Goal: Transaction & Acquisition: Subscribe to service/newsletter

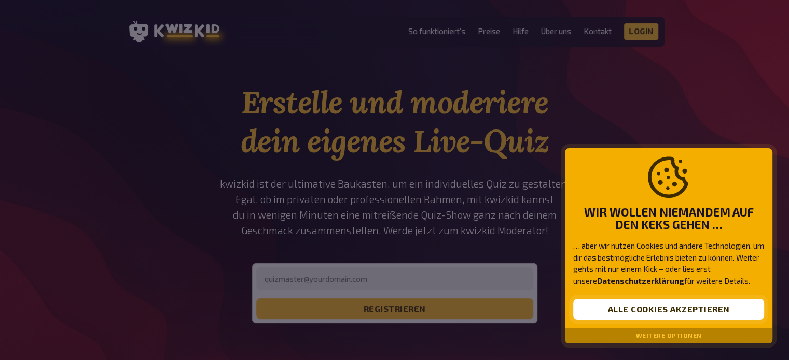
click at [598, 306] on button "Alle Cookies akzeptieren" at bounding box center [668, 309] width 191 height 21
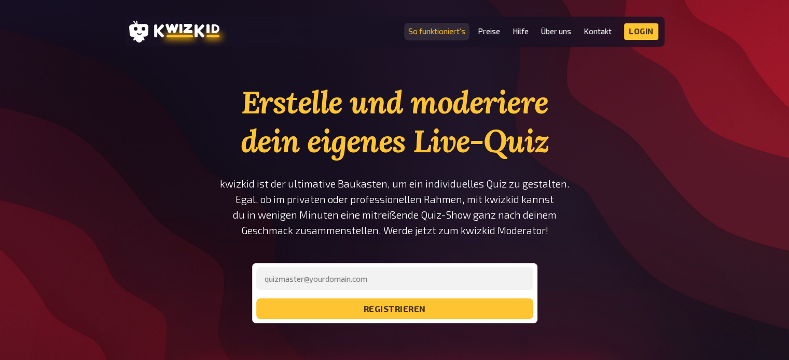
click at [444, 31] on link "So funktioniert's" at bounding box center [436, 31] width 57 height 9
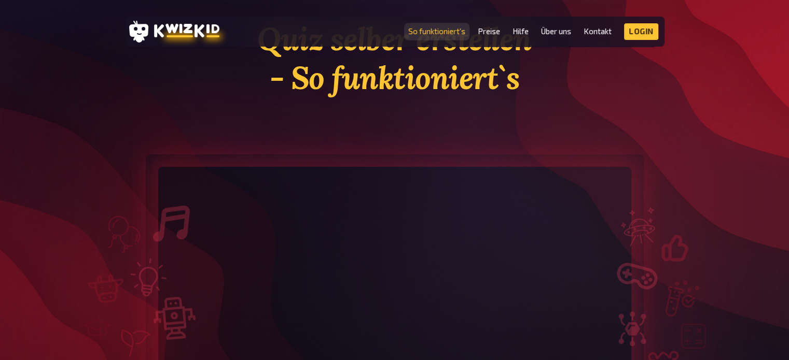
scroll to position [64, 0]
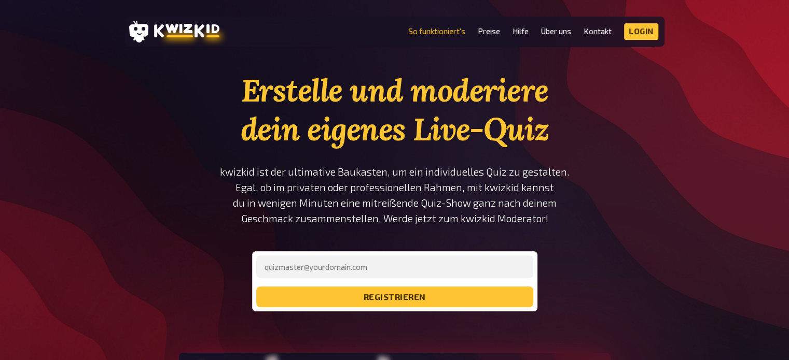
scroll to position [12, 0]
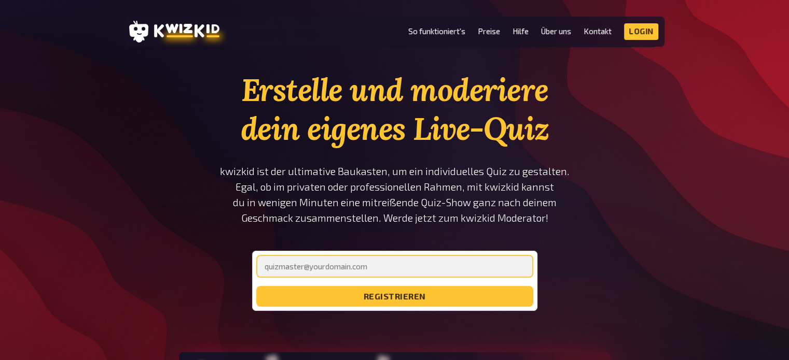
click at [314, 269] on input "email" at bounding box center [394, 266] width 277 height 23
type input "[PERSON_NAME][EMAIL_ADDRESS][DOMAIN_NAME]"
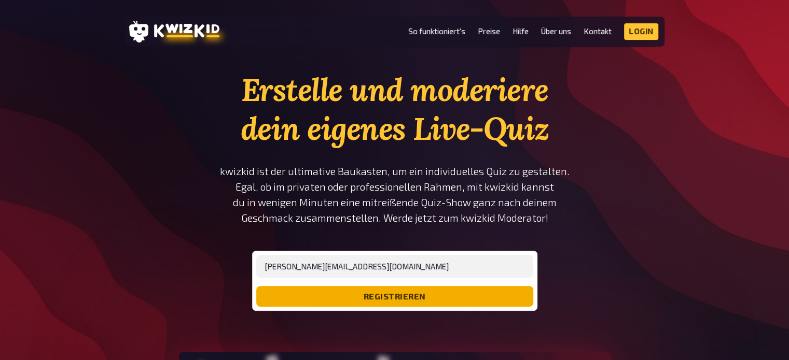
click at [365, 293] on button "registrieren" at bounding box center [394, 296] width 277 height 21
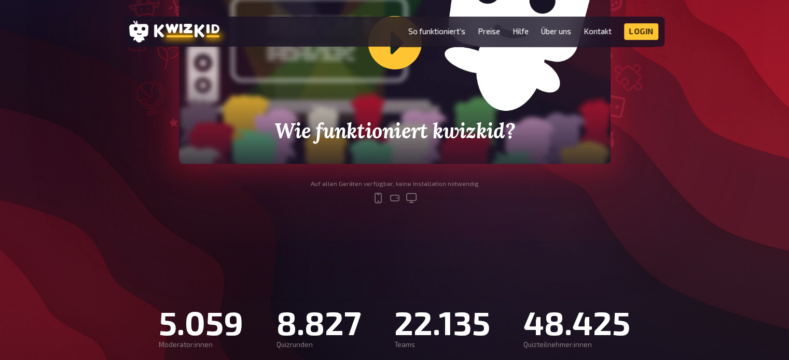
scroll to position [380, 0]
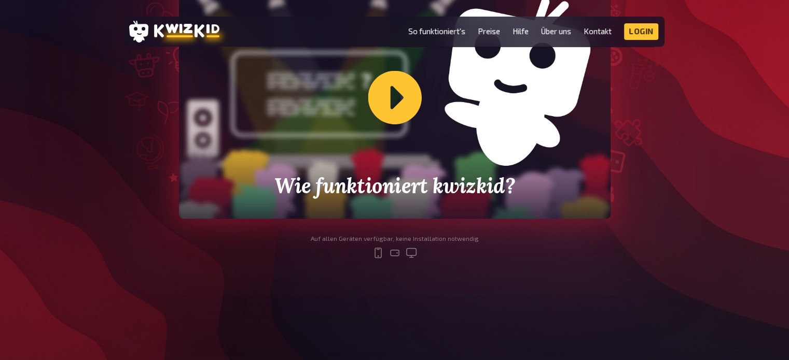
click at [515, 115] on div "Wie funktioniert kwizkid?" at bounding box center [394, 97] width 431 height 243
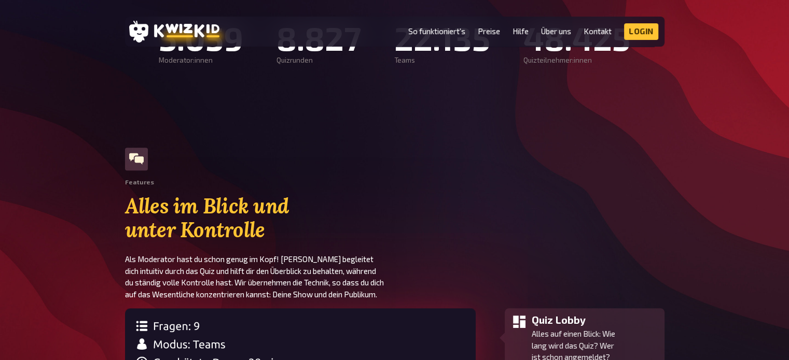
scroll to position [723, 0]
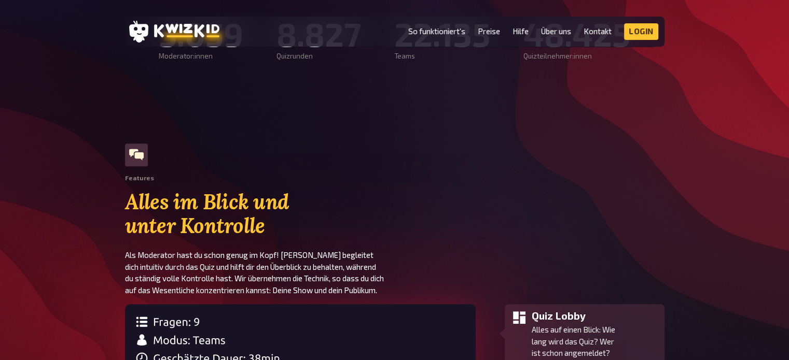
click at [135, 158] on icon at bounding box center [136, 155] width 15 height 15
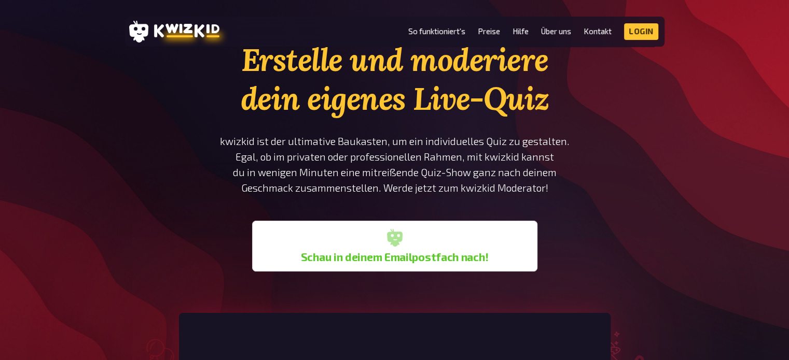
scroll to position [0, 0]
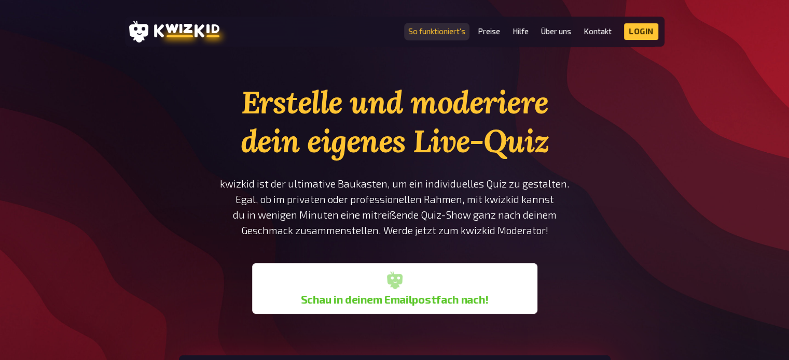
click at [422, 33] on link "So funktioniert's" at bounding box center [436, 31] width 57 height 9
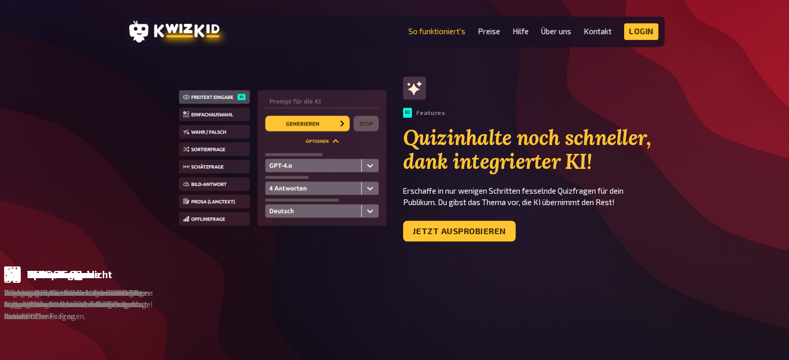
scroll to position [634, 0]
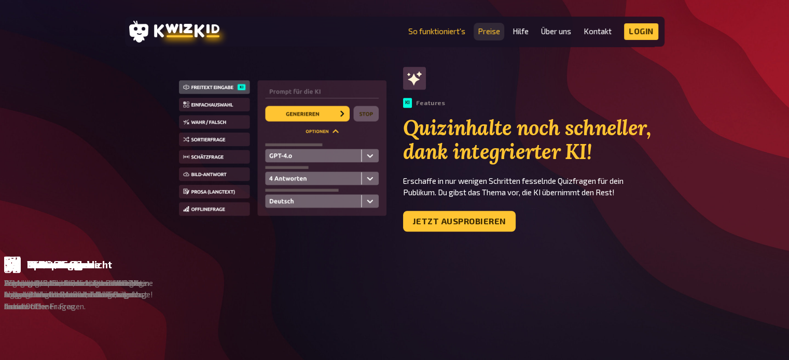
click at [491, 30] on link "Preise" at bounding box center [489, 31] width 22 height 9
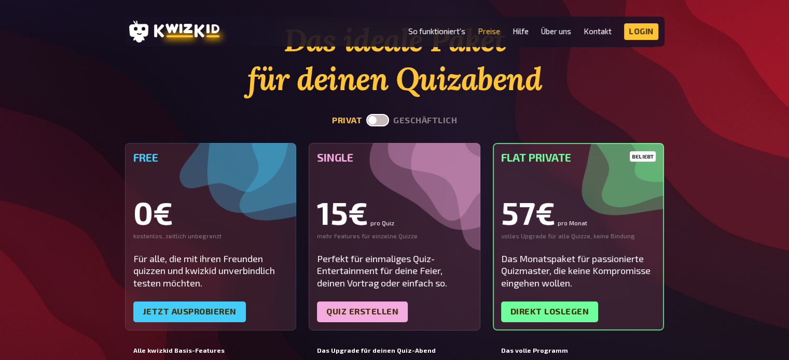
scroll to position [66, 0]
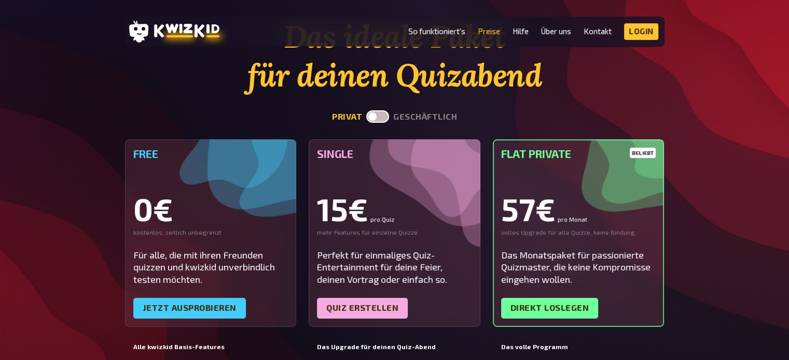
click at [192, 318] on div "Free 0€ kostenlos, zeitlich unbegrenzt Für alle, die mit ihren Freunden quizzen…" at bounding box center [211, 233] width 172 height 188
click at [191, 313] on link "Jetzt ausprobieren" at bounding box center [189, 308] width 113 height 21
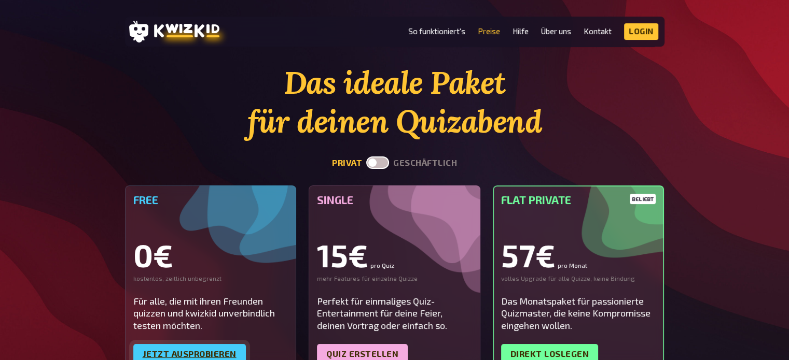
scroll to position [18, 0]
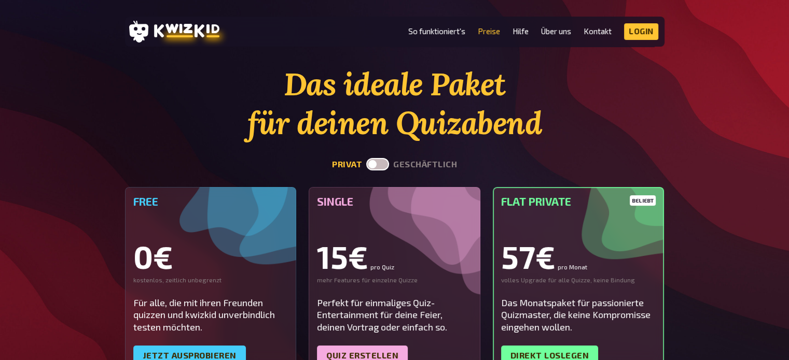
click at [385, 167] on label at bounding box center [377, 164] width 23 height 12
click at [366, 158] on input "checkbox" at bounding box center [366, 158] width 1 height 1
checkbox input "true"
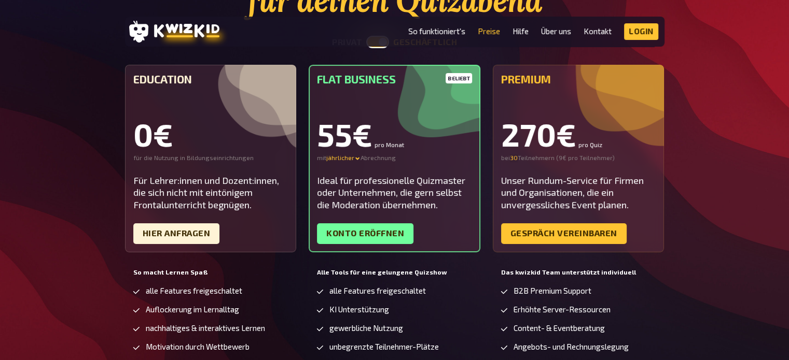
scroll to position [129, 0]
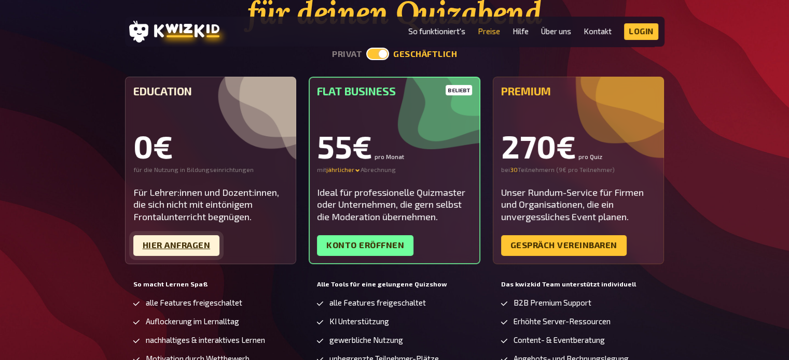
click at [174, 244] on link "Hier Anfragen" at bounding box center [176, 245] width 87 height 21
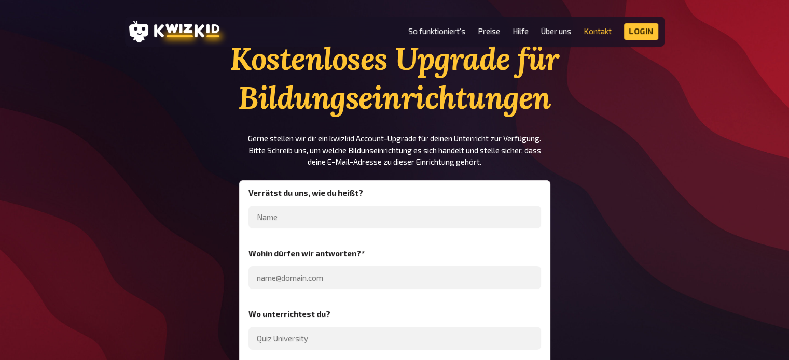
scroll to position [50, 0]
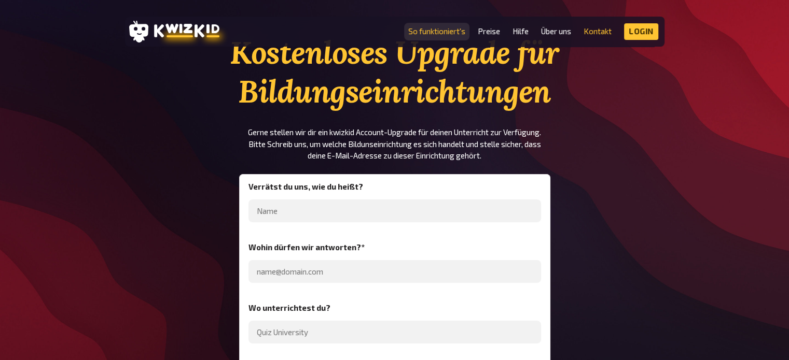
click at [446, 31] on link "So funktioniert's" at bounding box center [436, 31] width 57 height 9
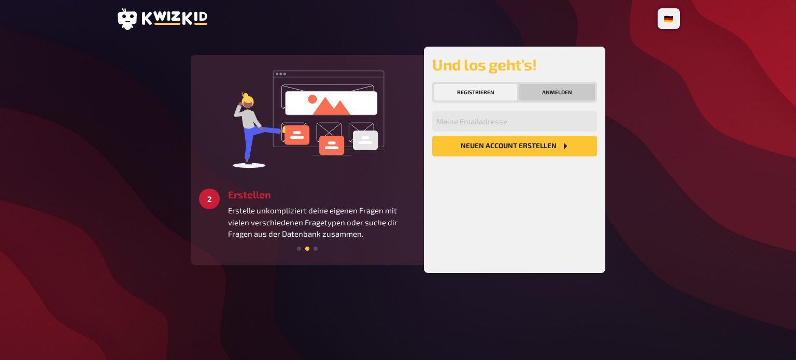
click at [549, 97] on button "Anmelden" at bounding box center [558, 92] width 76 height 17
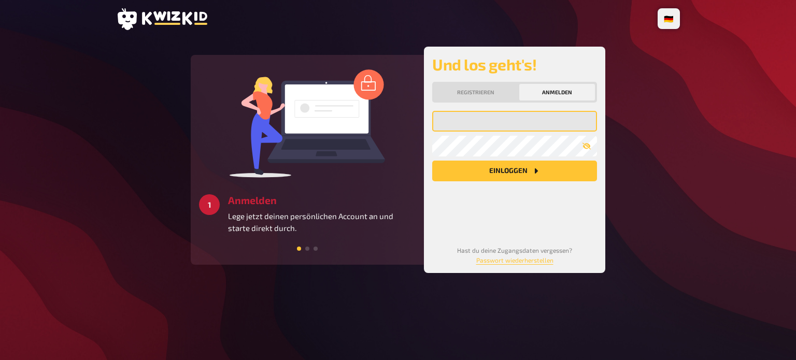
click at [475, 123] on input "email" at bounding box center [514, 121] width 165 height 21
type input "[PERSON_NAME][EMAIL_ADDRESS][DOMAIN_NAME]"
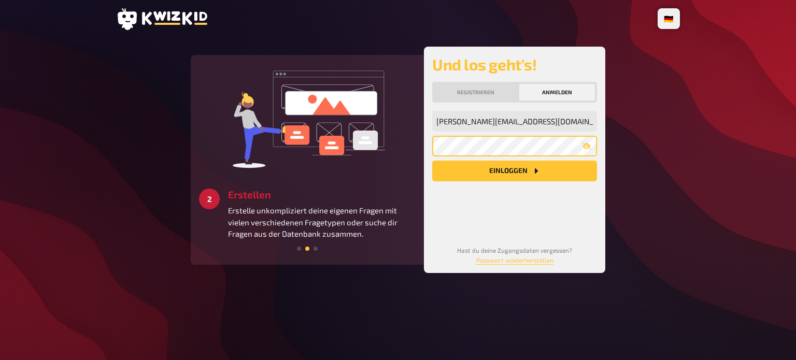
click at [432, 161] on button "Einloggen" at bounding box center [514, 171] width 165 height 21
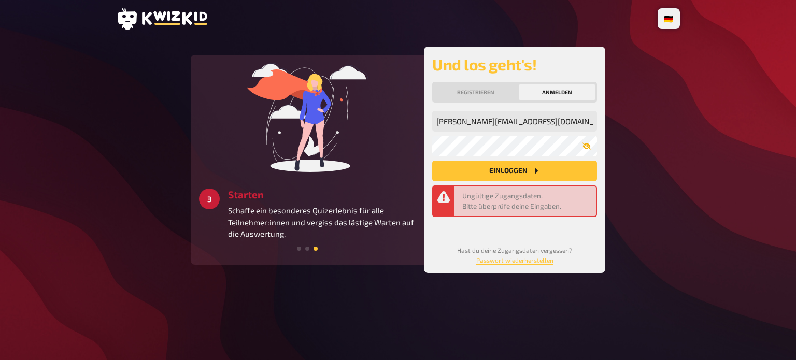
click at [582, 148] on button "button" at bounding box center [587, 146] width 21 height 8
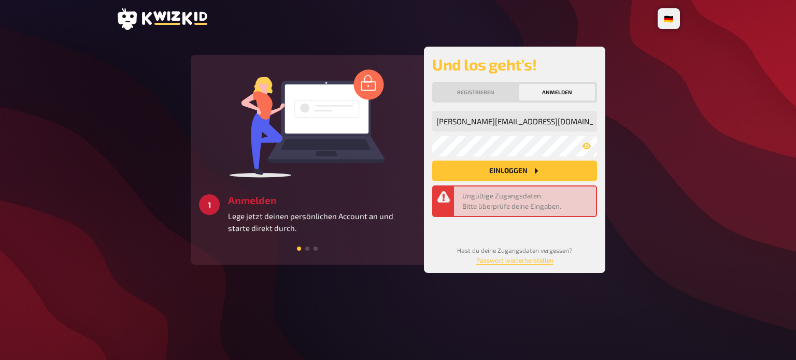
click at [515, 166] on button "Einloggen" at bounding box center [514, 171] width 165 height 21
click at [466, 87] on button "Registrieren" at bounding box center [476, 92] width 83 height 17
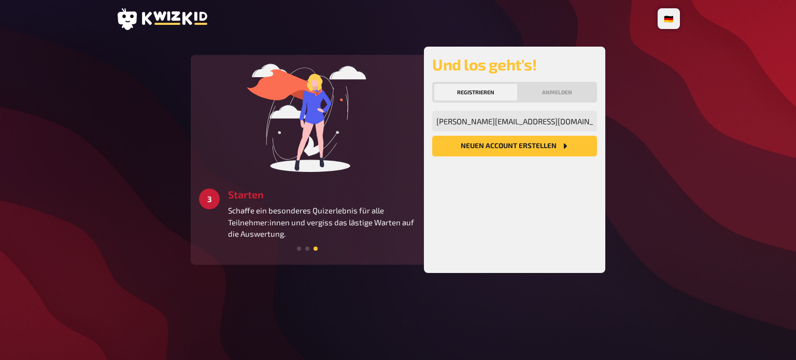
click at [719, 134] on div "🇩🇪 Deutsch 🇺🇸 English 🇳🇱 Nederlands 1 Anmelden Lege jetzt deinen persönlichen A…" at bounding box center [398, 180] width 796 height 360
click at [529, 149] on button "Neuen Account Erstellen" at bounding box center [514, 146] width 165 height 21
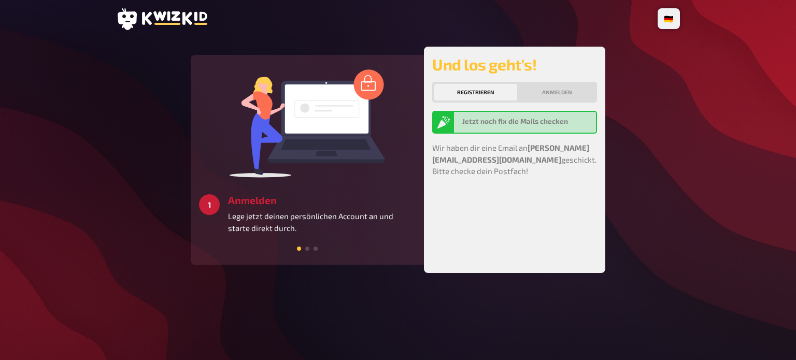
drag, startPoint x: 526, startPoint y: 122, endPoint x: 426, endPoint y: 219, distance: 139.3
click at [426, 219] on div "Und los geht's! Registrieren Anmelden Jetzt noch fix die Mails checken Wir habe…" at bounding box center [514, 160] width 181 height 227
